Goal: Navigation & Orientation: Find specific page/section

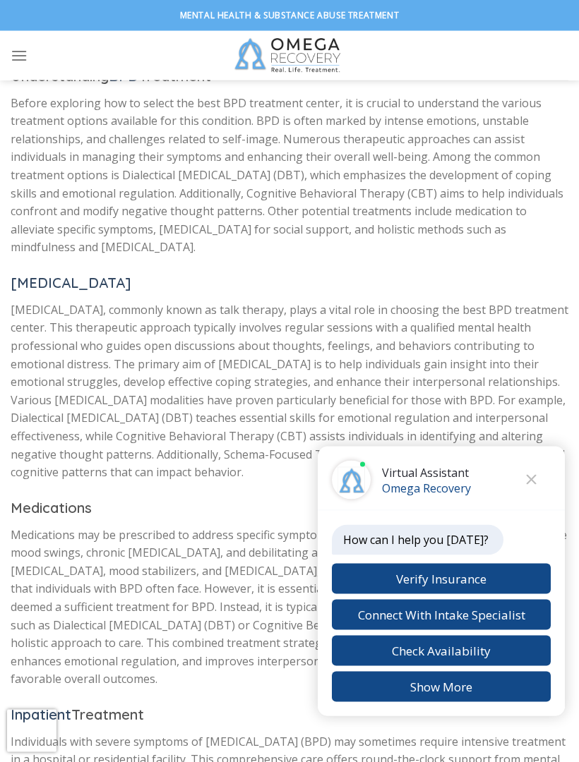
scroll to position [749, 0]
click at [529, 500] on button "Close chat" at bounding box center [531, 480] width 39 height 39
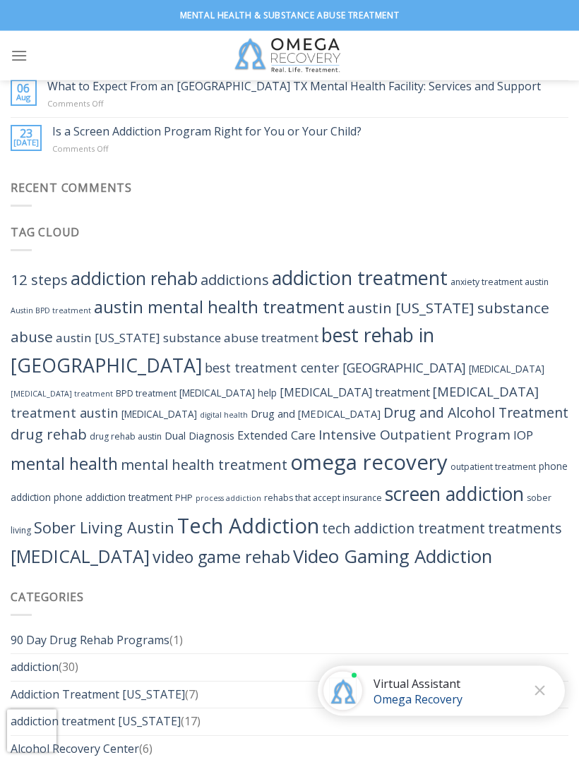
scroll to position [5023, 0]
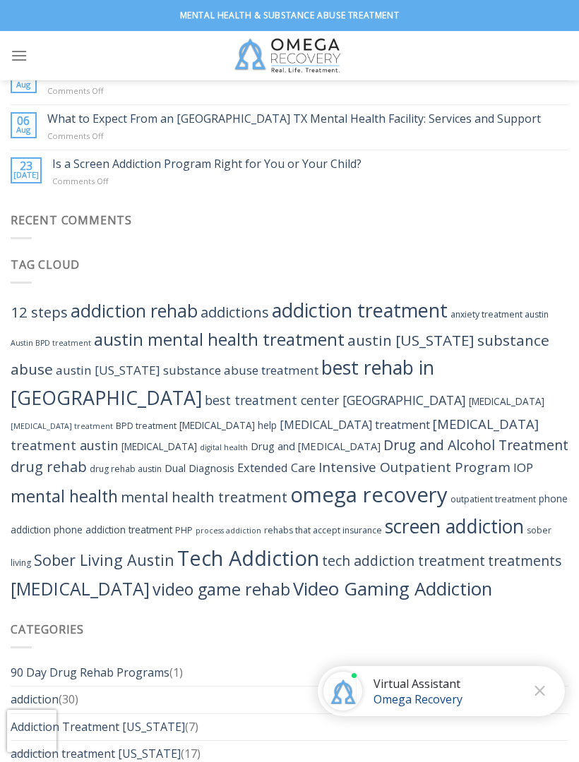
click at [23, 49] on icon "Menu" at bounding box center [19, 55] width 17 height 20
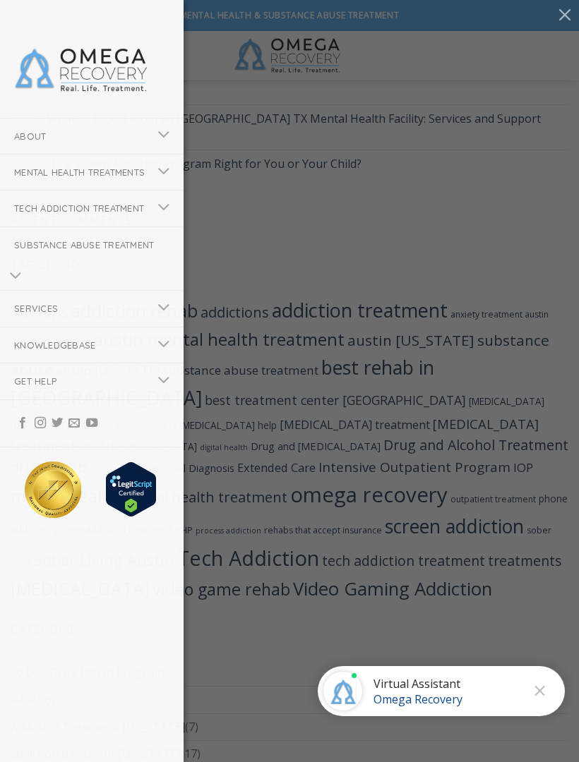
click at [123, 169] on link "Mental Health Treatments" at bounding box center [74, 172] width 148 height 35
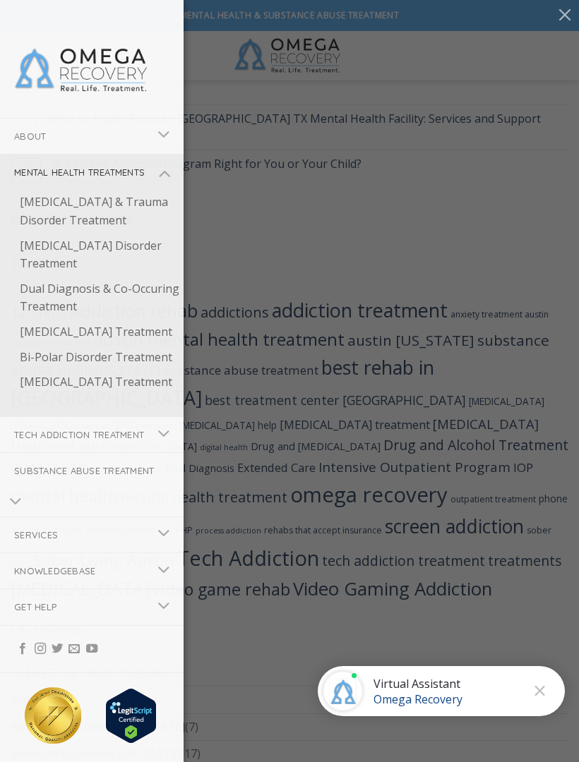
click at [93, 345] on link "[MEDICAL_DATA] Treatment" at bounding box center [95, 332] width 178 height 25
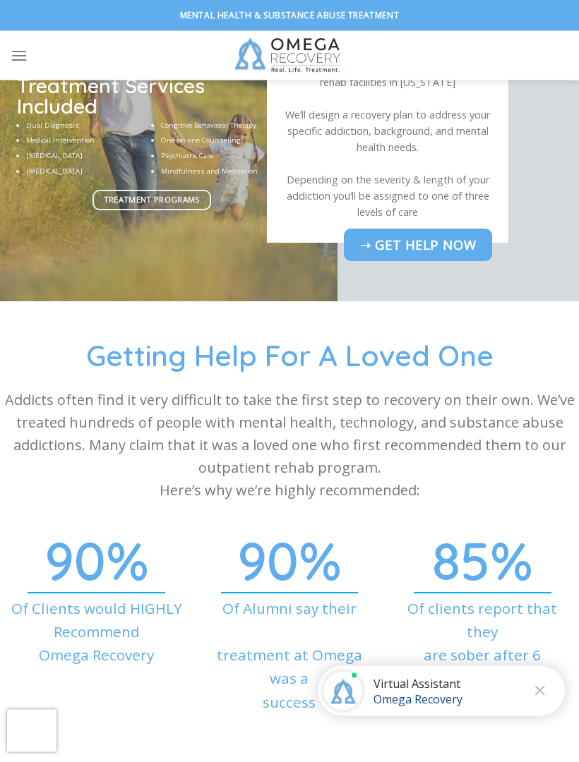
scroll to position [4567, 0]
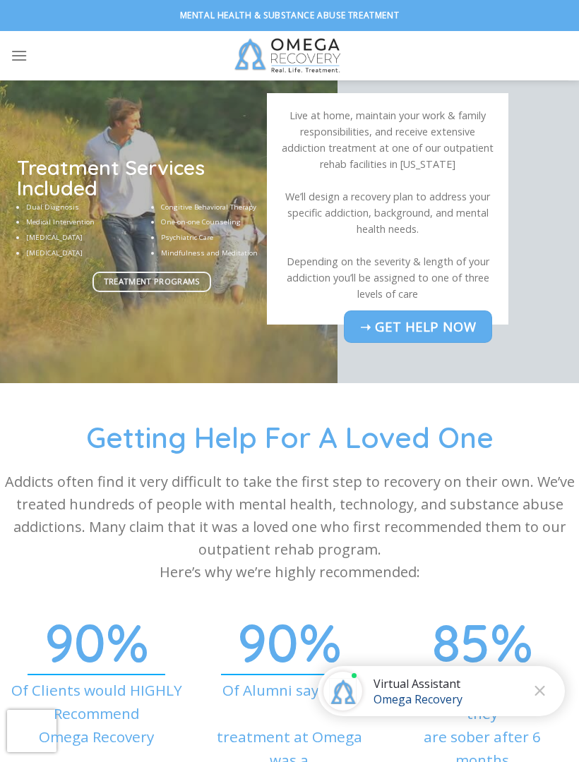
click at [27, 58] on icon "Menu" at bounding box center [19, 55] width 17 height 20
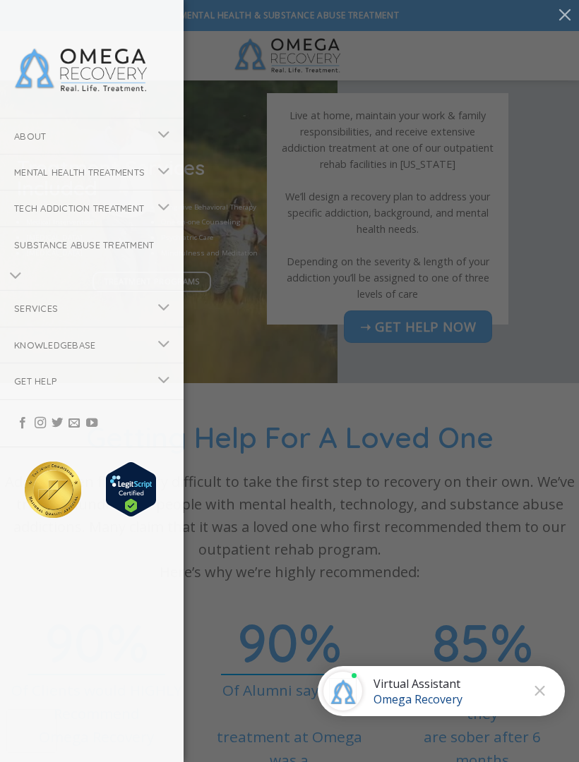
click at [162, 135] on icon "Toggle" at bounding box center [163, 135] width 13 height 24
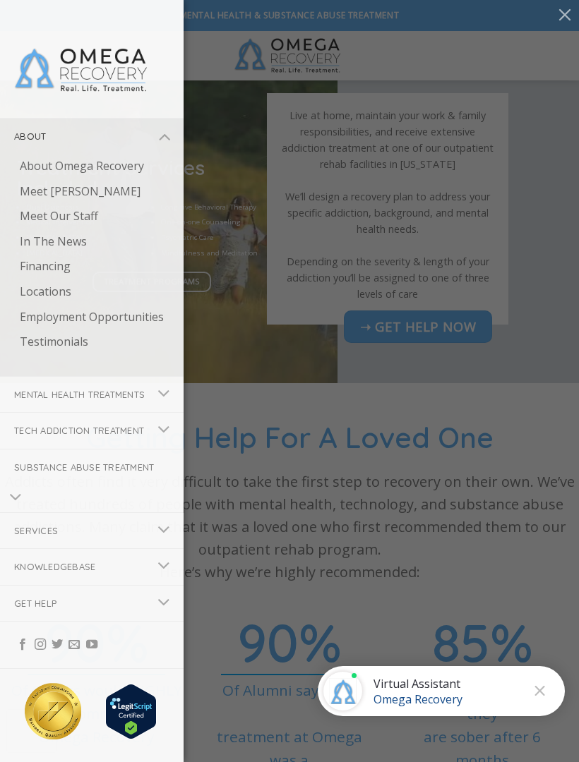
click at [59, 289] on link "Locations" at bounding box center [95, 291] width 178 height 25
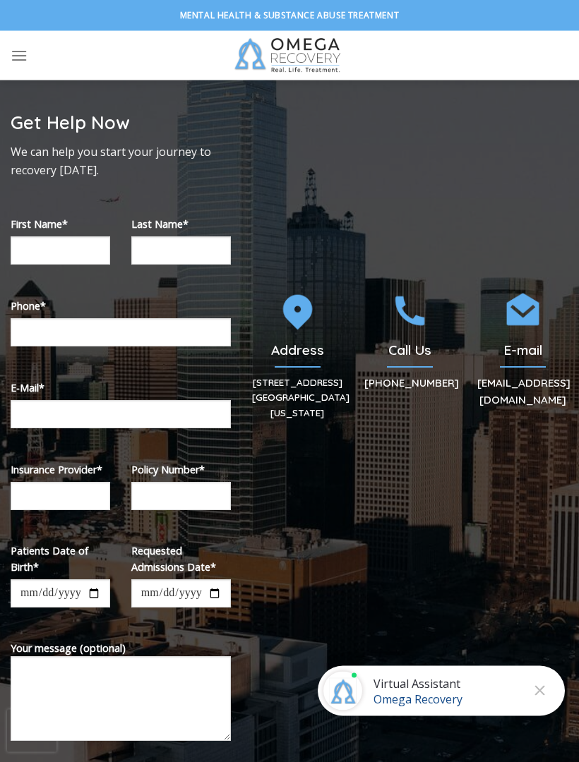
scroll to position [154, 0]
